Goal: Navigation & Orientation: Find specific page/section

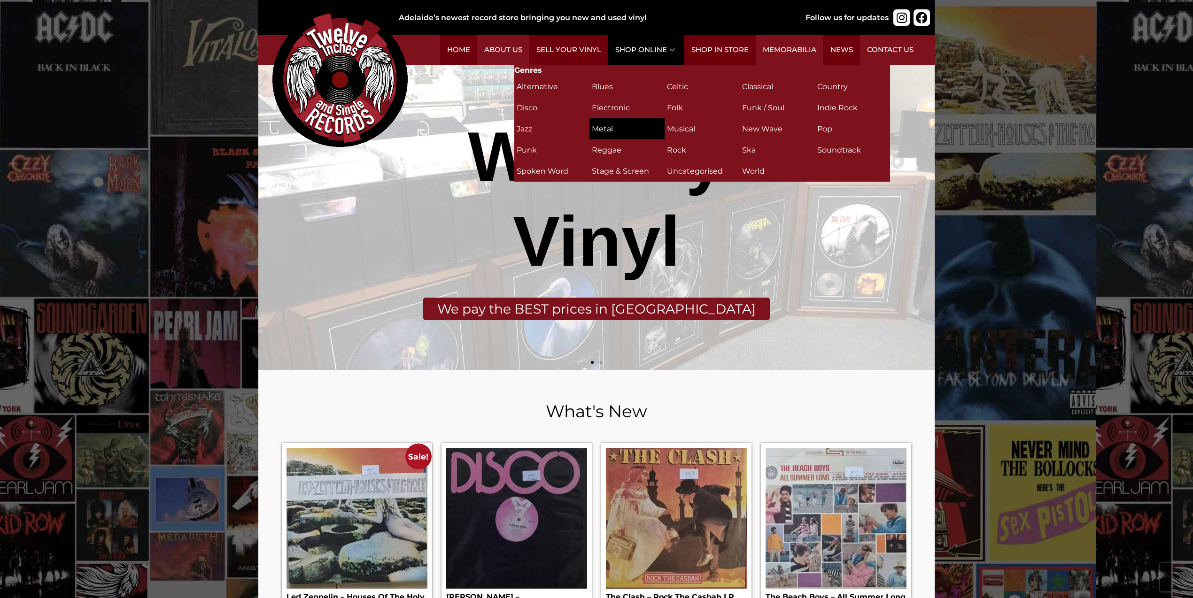
click at [598, 123] on h2 "Metal (24)" at bounding box center [627, 129] width 70 height 16
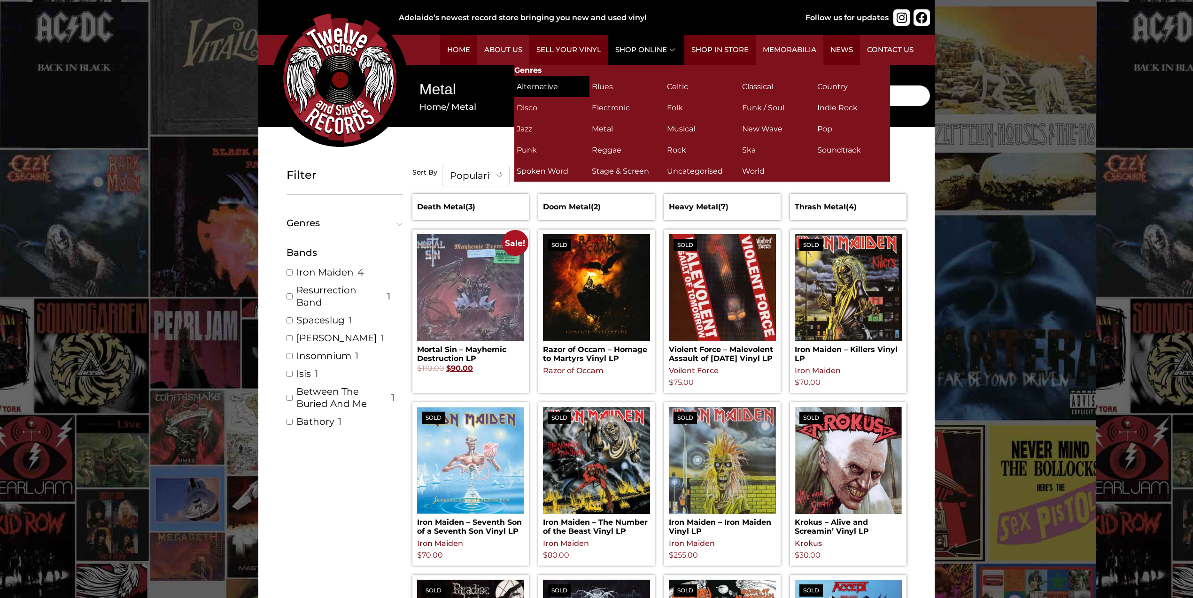
click at [547, 86] on h2 "Alternative (35)" at bounding box center [551, 86] width 70 height 16
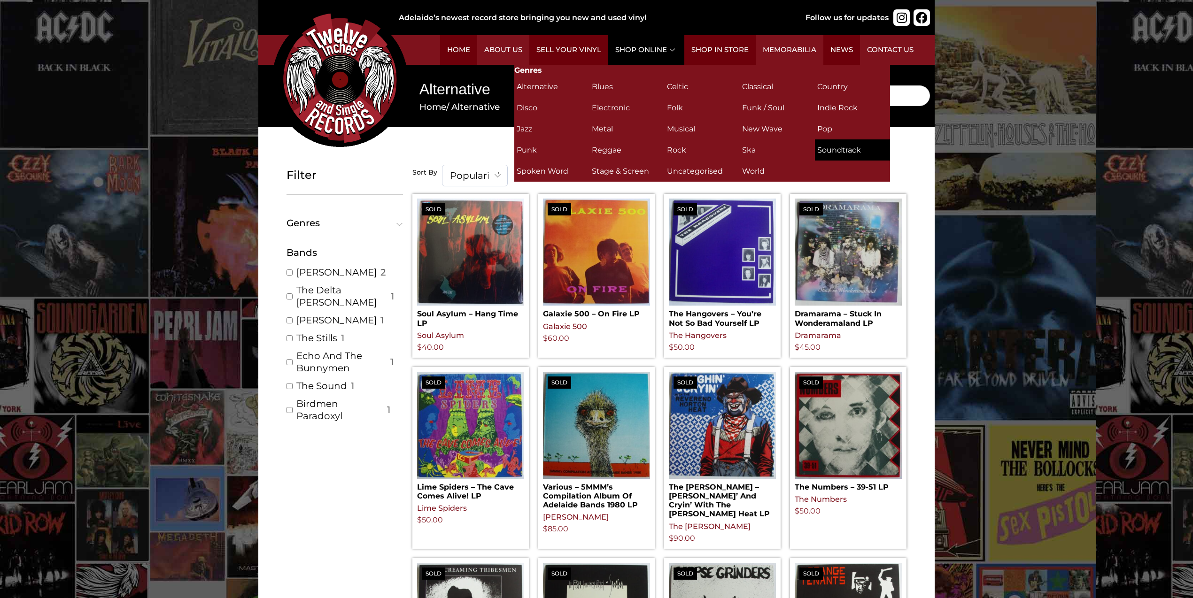
click at [840, 153] on h2 "Soundtrack (4)" at bounding box center [852, 150] width 70 height 16
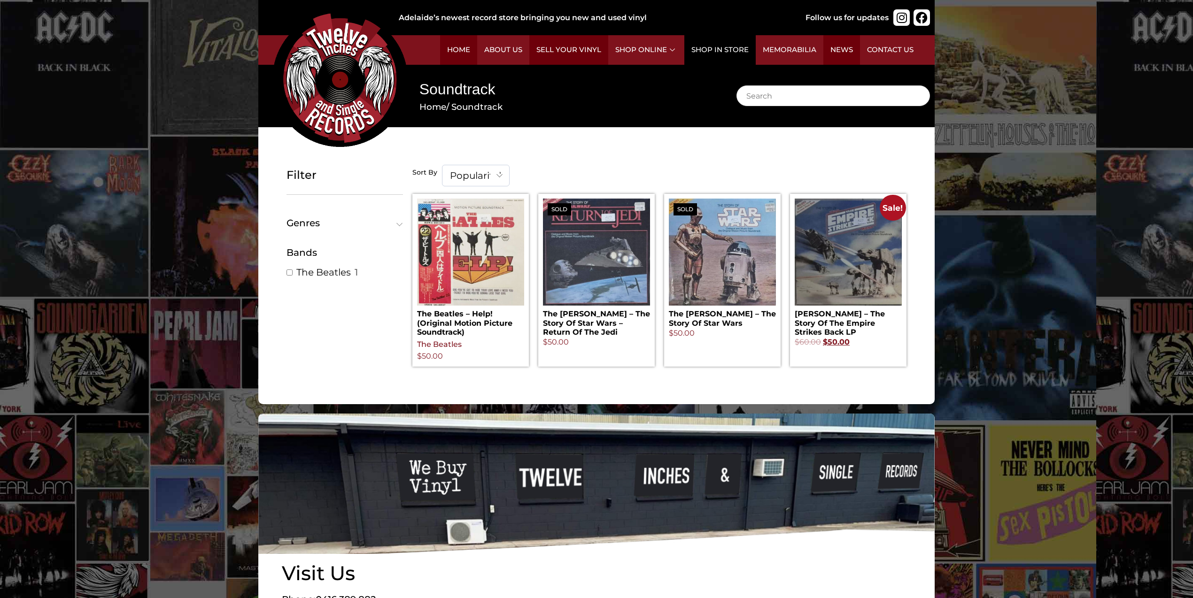
click at [693, 46] on link "Shop in Store" at bounding box center [719, 50] width 71 height 30
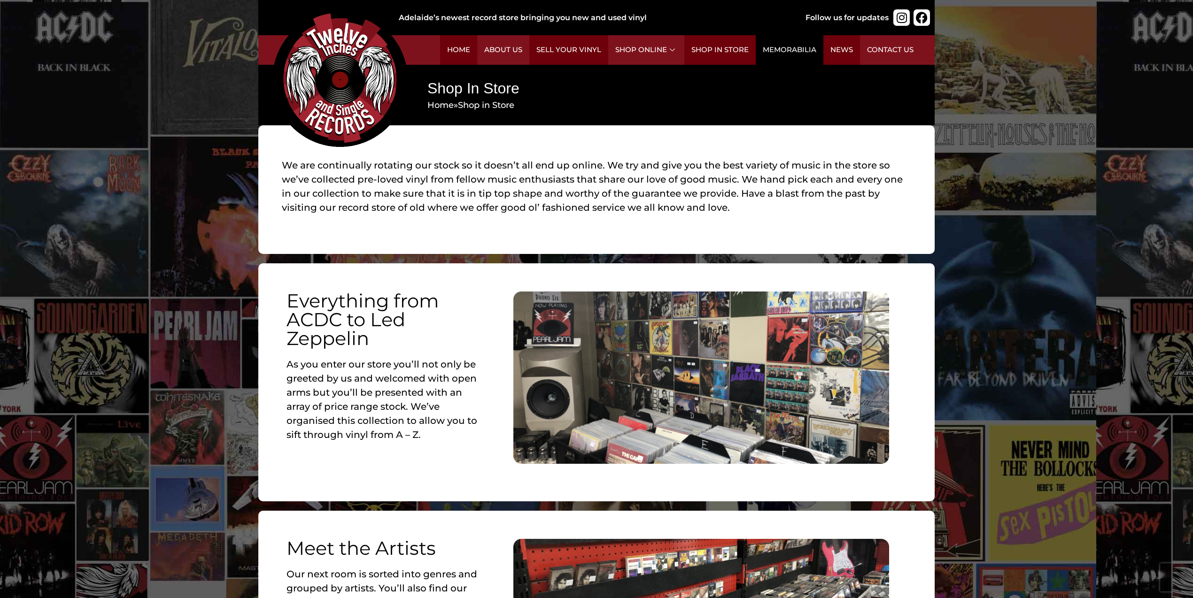
click at [772, 47] on link "Memorabilia" at bounding box center [789, 50] width 68 height 30
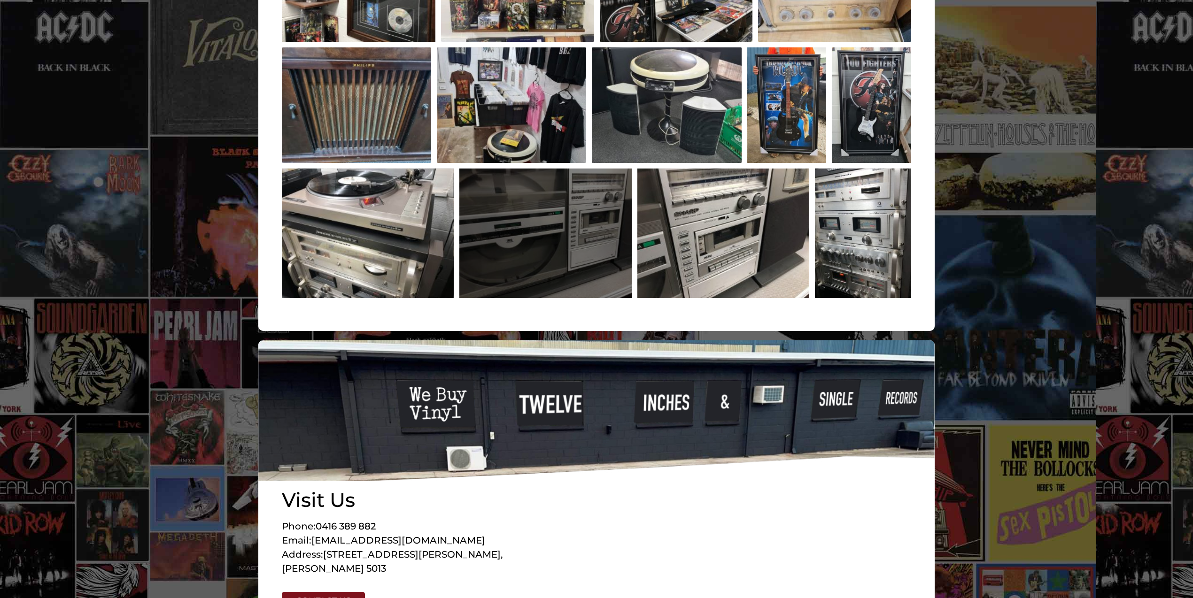
scroll to position [534, 0]
